Goal: Transaction & Acquisition: Book appointment/travel/reservation

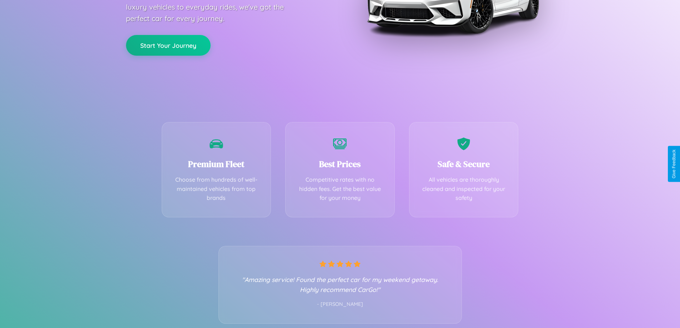
scroll to position [141, 0]
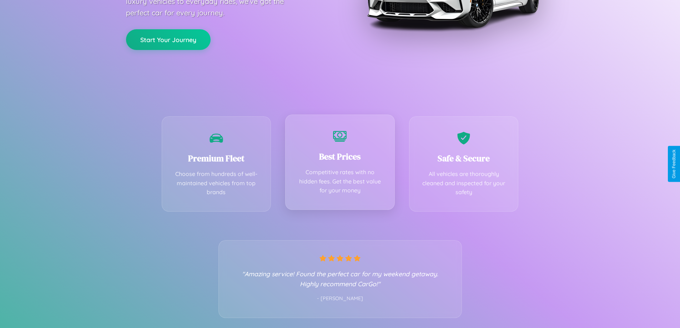
click at [340, 164] on div "Best Prices Competitive rates with no hidden fees. Get the best value for your …" at bounding box center [340, 162] width 110 height 95
click at [168, 39] on button "Start Your Journey" at bounding box center [168, 39] width 85 height 21
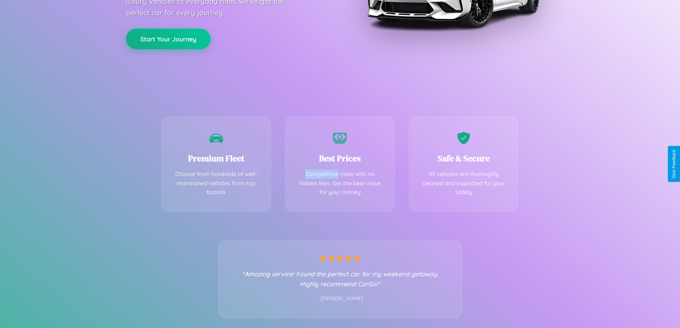
click at [168, 39] on button "Start Your Journey" at bounding box center [168, 39] width 85 height 21
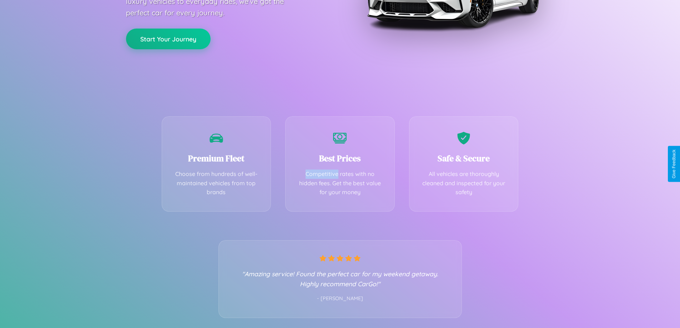
click at [168, 39] on button "Start Your Journey" at bounding box center [168, 39] width 85 height 21
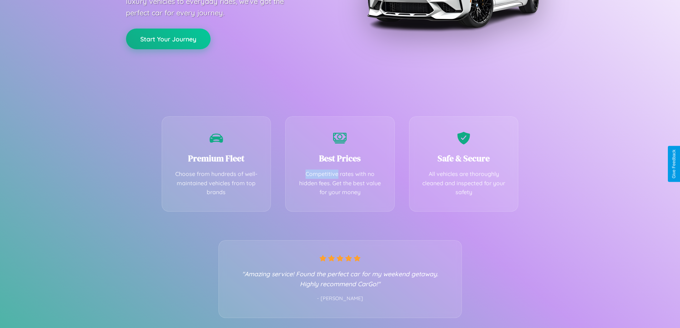
click at [168, 39] on button "Start Your Journey" at bounding box center [168, 39] width 85 height 21
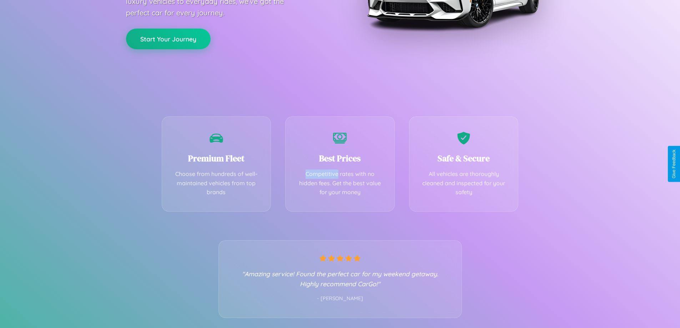
click at [168, 39] on button "Start Your Journey" at bounding box center [168, 39] width 85 height 21
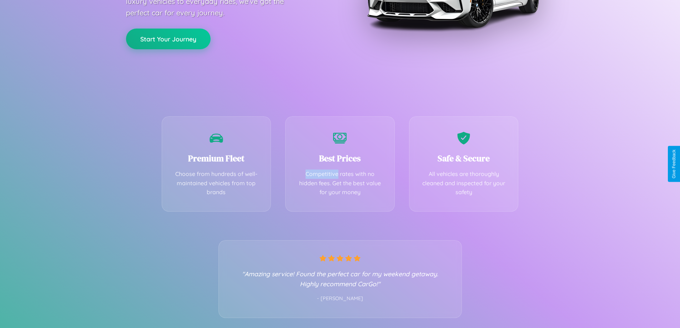
click at [168, 39] on button "Start Your Journey" at bounding box center [168, 39] width 85 height 21
